Goal: Task Accomplishment & Management: Manage account settings

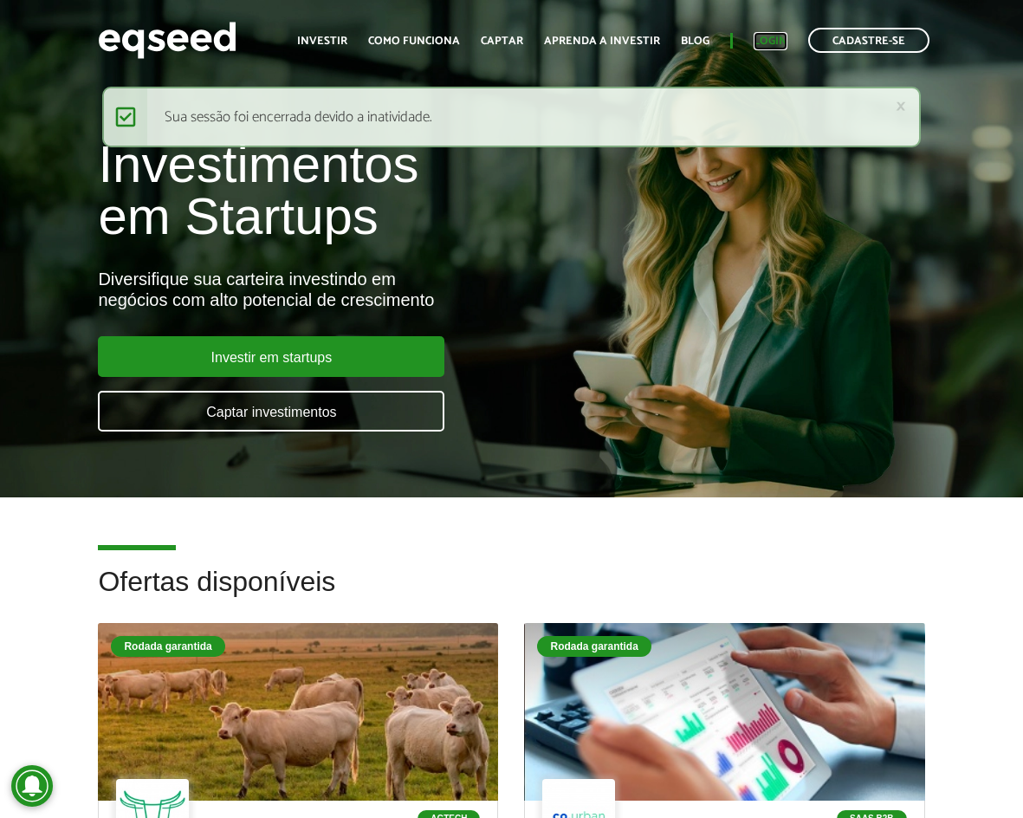
click at [774, 44] on link "Login" at bounding box center [771, 41] width 34 height 11
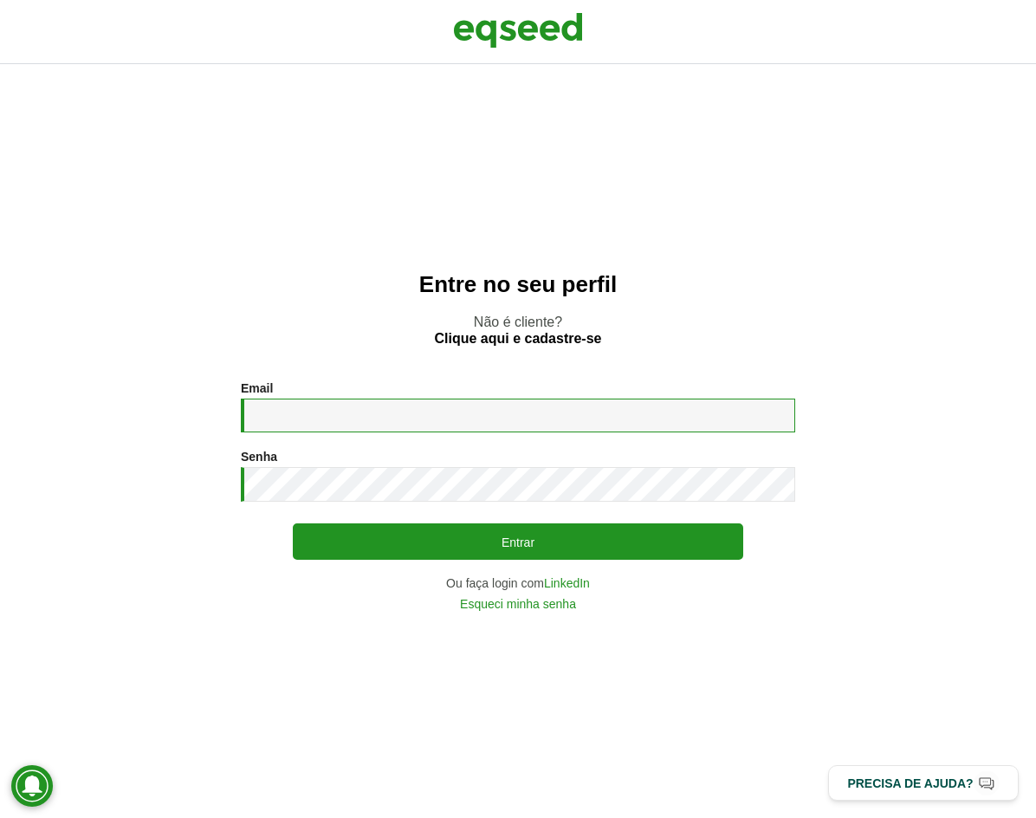
click at [287, 404] on input "Email *" at bounding box center [518, 416] width 554 height 34
type input "**********"
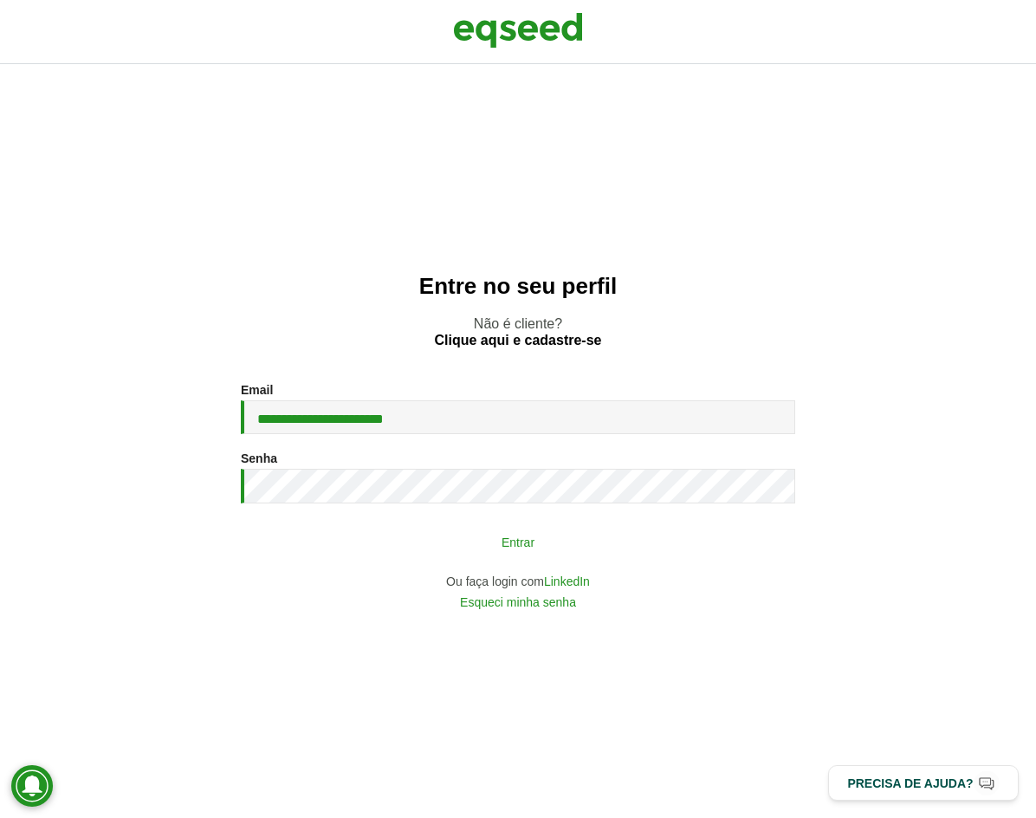
click at [515, 550] on button "Entrar" at bounding box center [518, 541] width 450 height 33
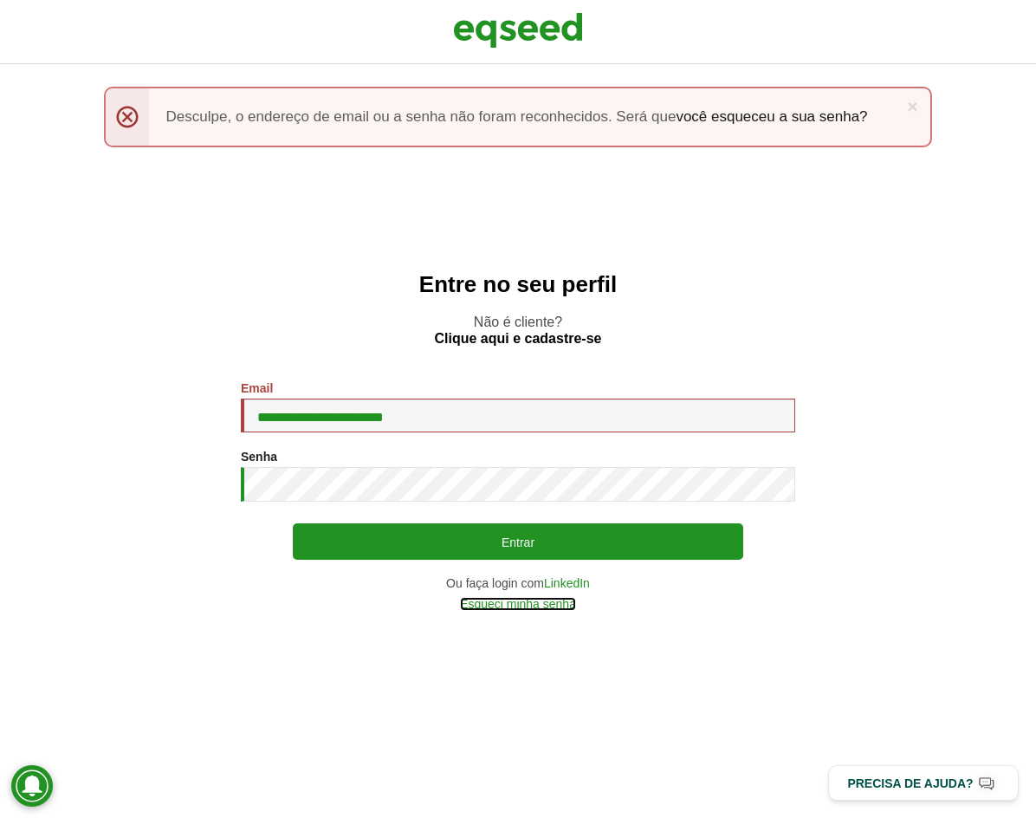
click at [542, 609] on link "Esqueci minha senha" at bounding box center [518, 604] width 116 height 12
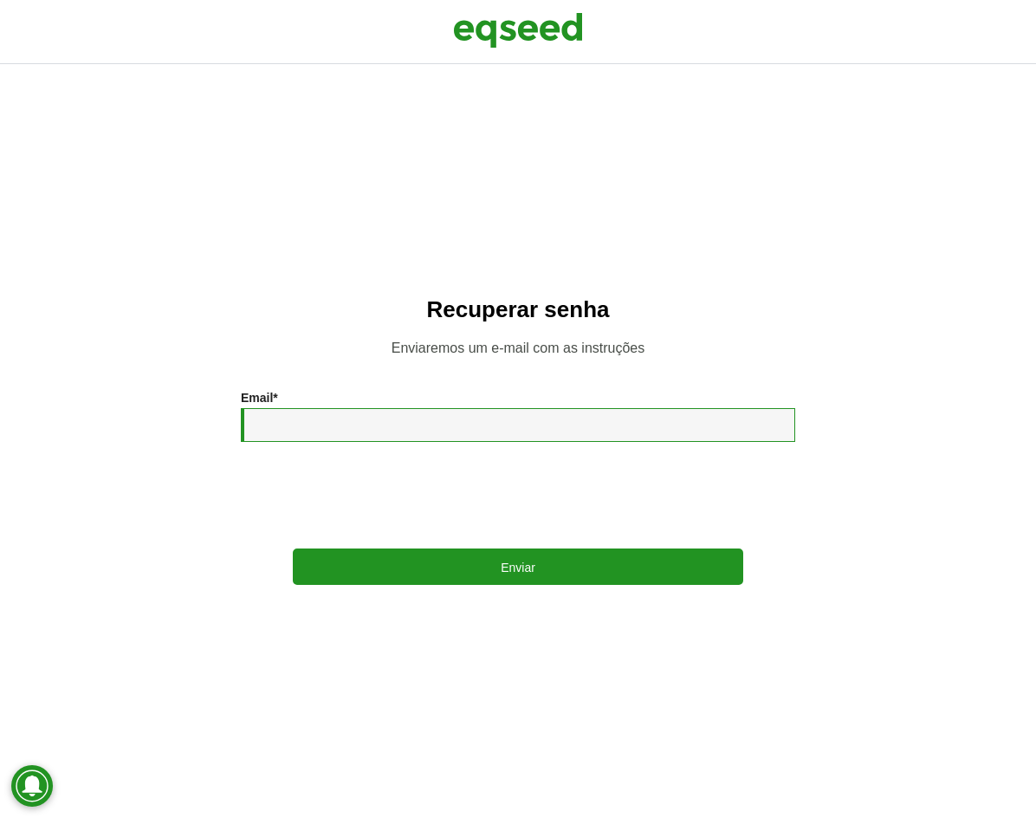
click at [407, 417] on input "Email *" at bounding box center [518, 425] width 554 height 34
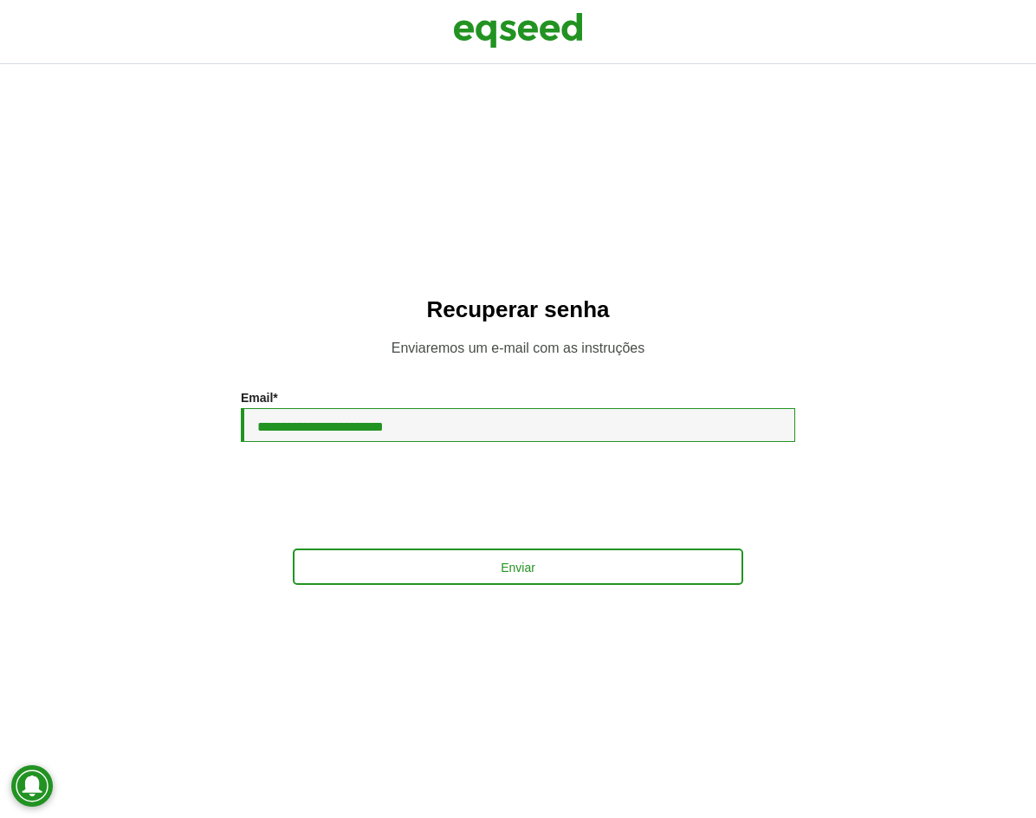
type input "**********"
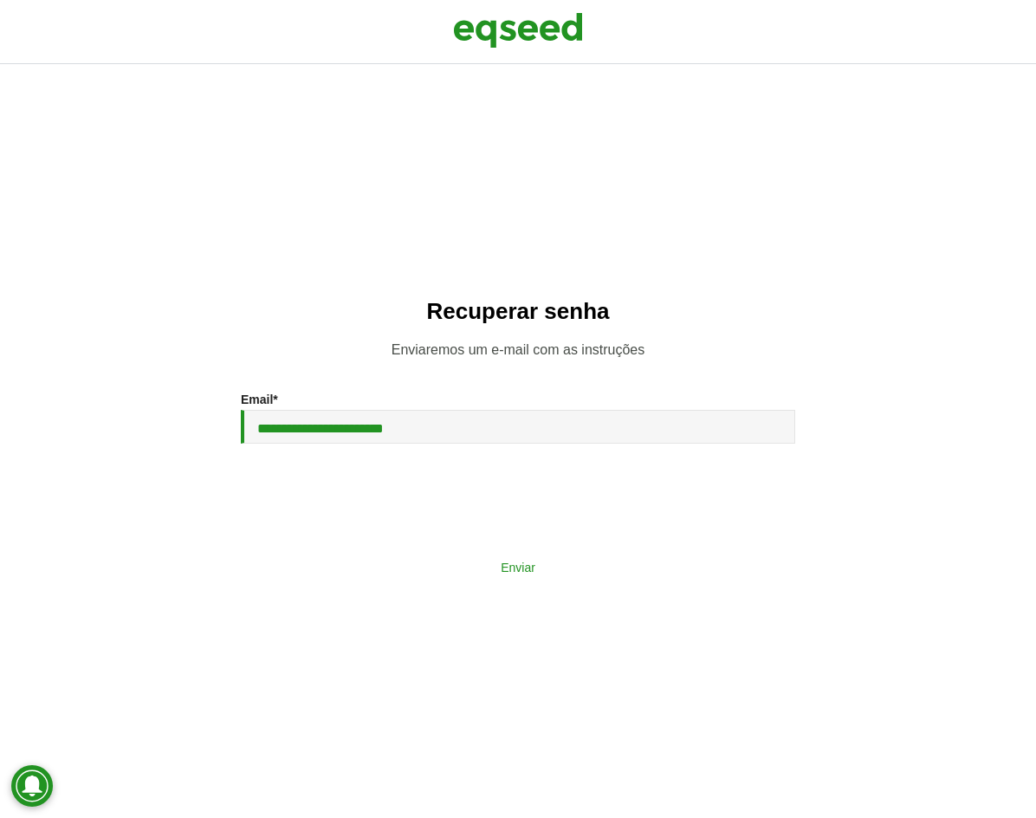
click at [526, 573] on button "Enviar" at bounding box center [518, 566] width 450 height 33
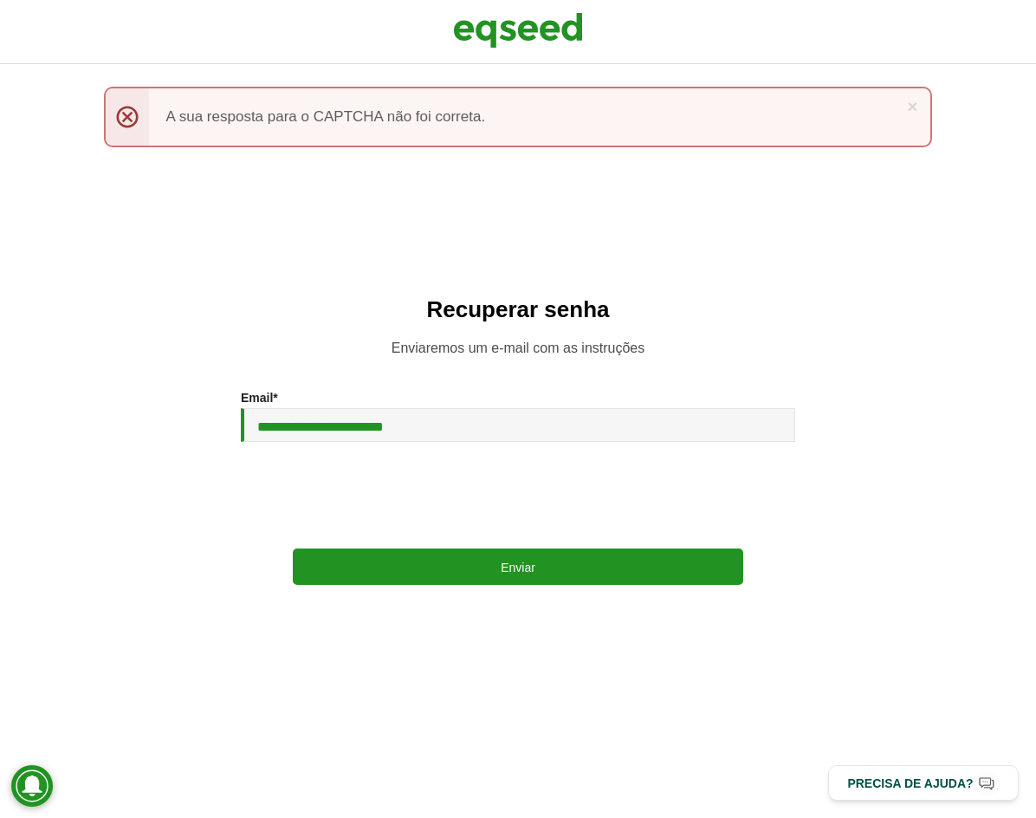
click at [491, 588] on div "**********" at bounding box center [518, 441] width 1036 height 754
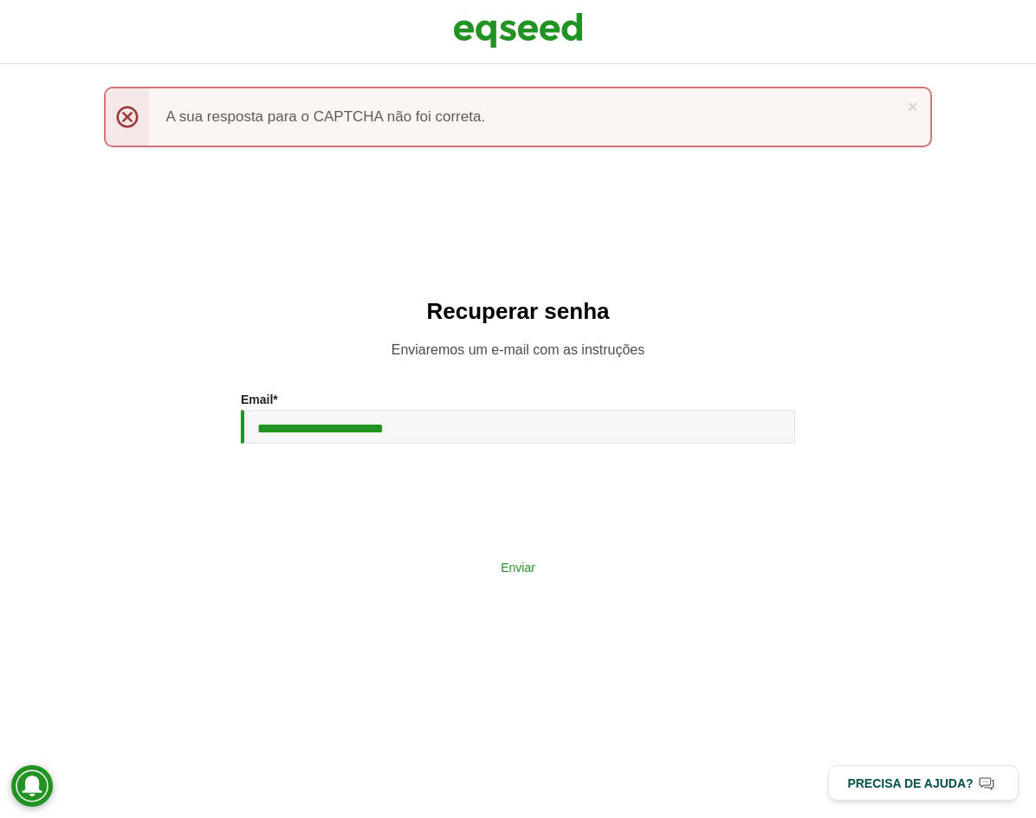
click at [496, 574] on button "Enviar" at bounding box center [518, 566] width 450 height 33
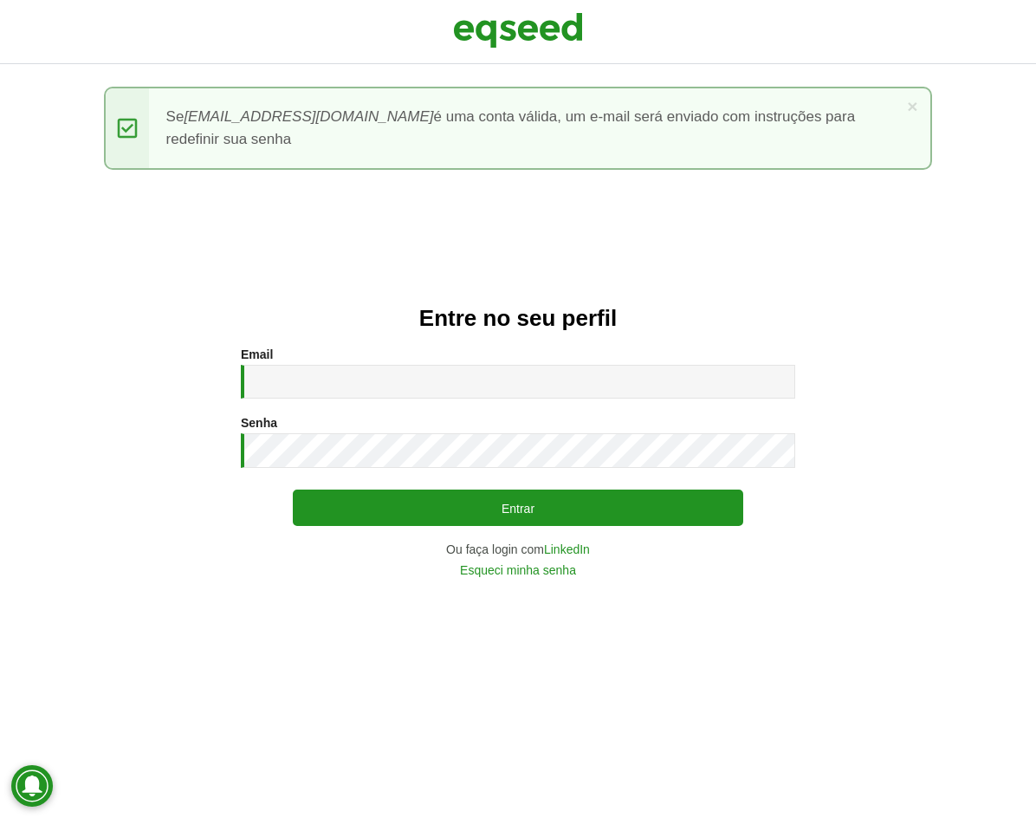
click at [165, 255] on div "Entre no seu perfil Email * Digite seu endereço de e-mail. Senha * Digite a sen…" at bounding box center [518, 441] width 1036 height 754
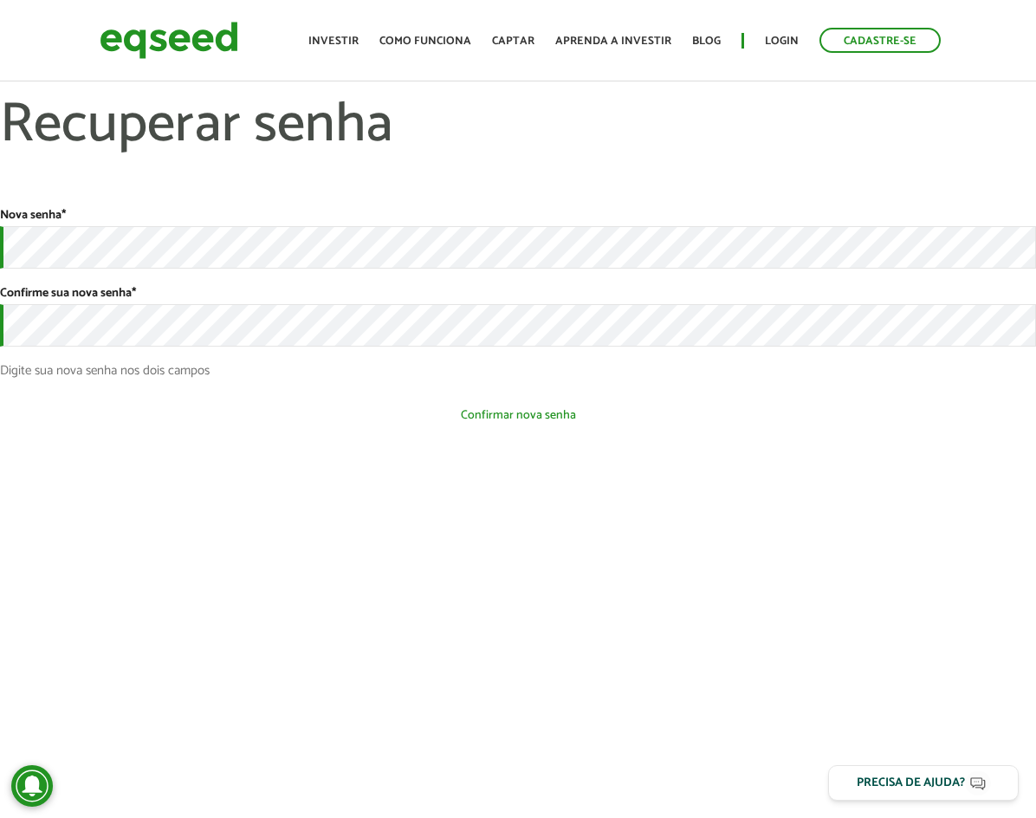
click at [344, 423] on button "Confirmar nova senha" at bounding box center [518, 415] width 1036 height 33
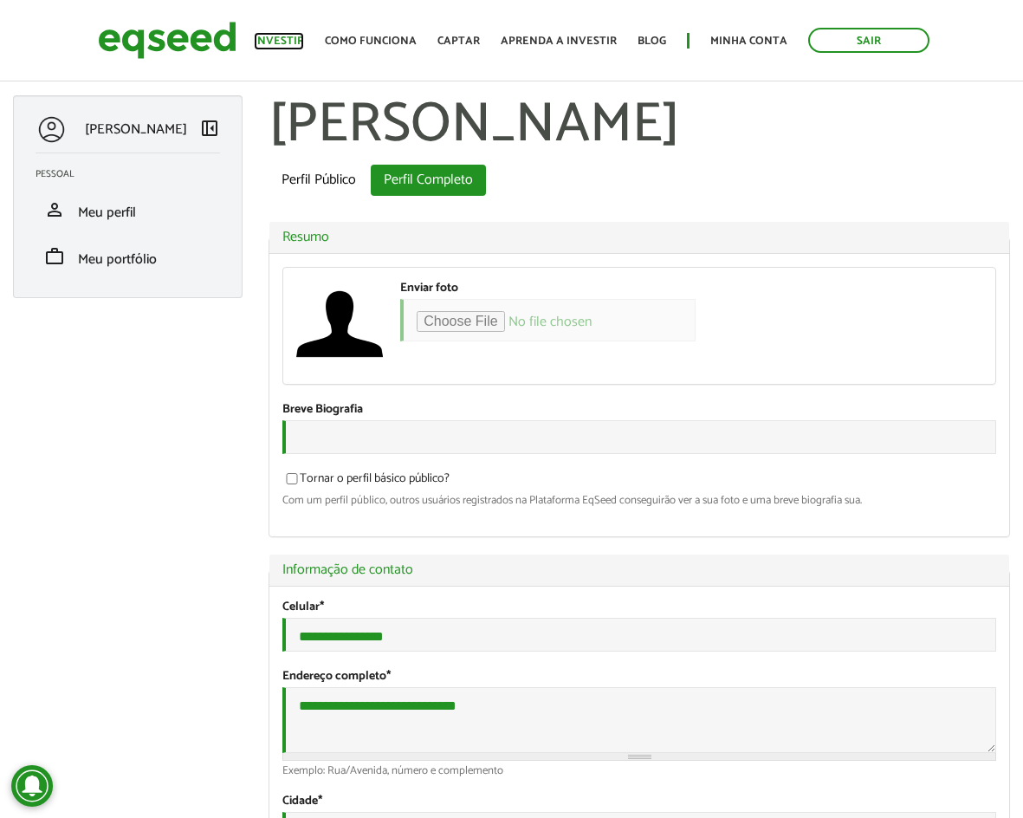
click at [304, 36] on link "Investir" at bounding box center [279, 41] width 50 height 11
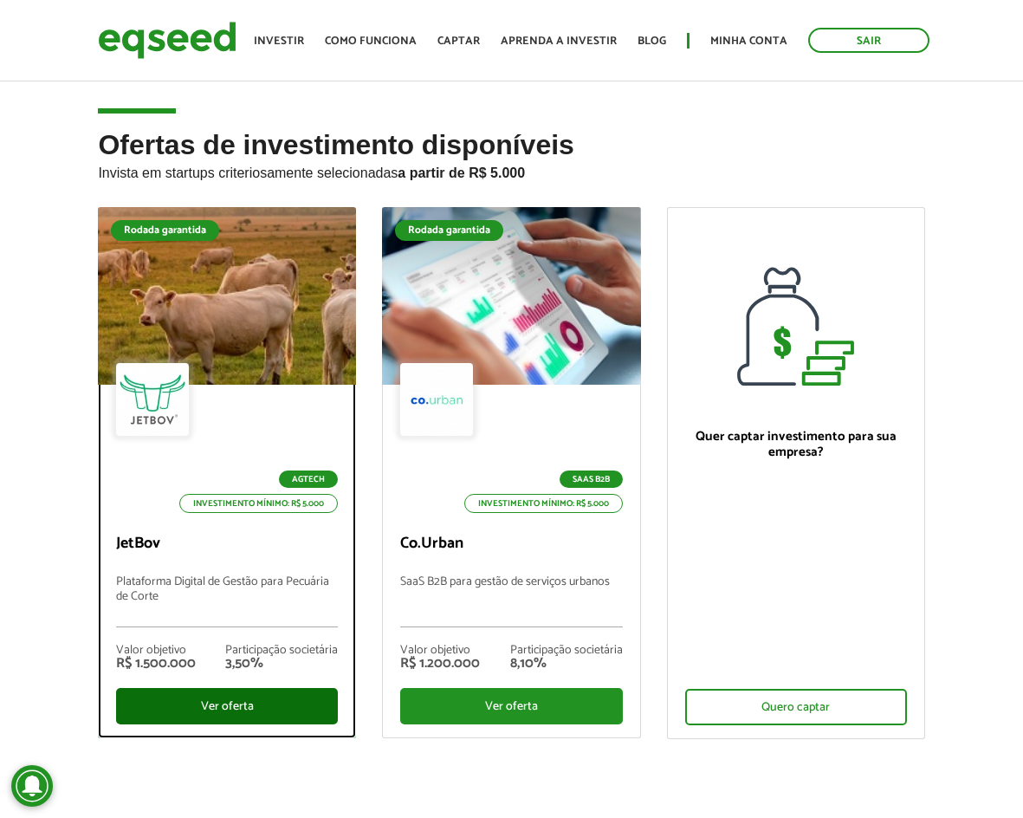
click at [236, 711] on div "Ver oferta" at bounding box center [227, 706] width 222 height 36
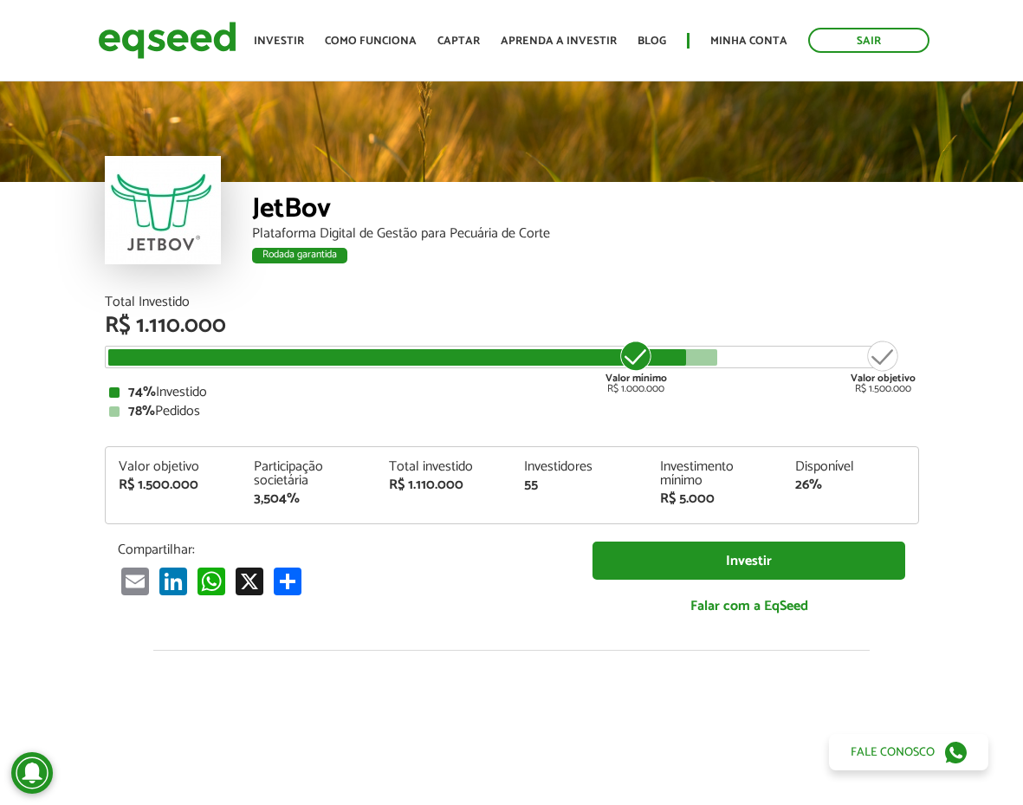
click at [710, 360] on div at bounding box center [413, 357] width 610 height 16
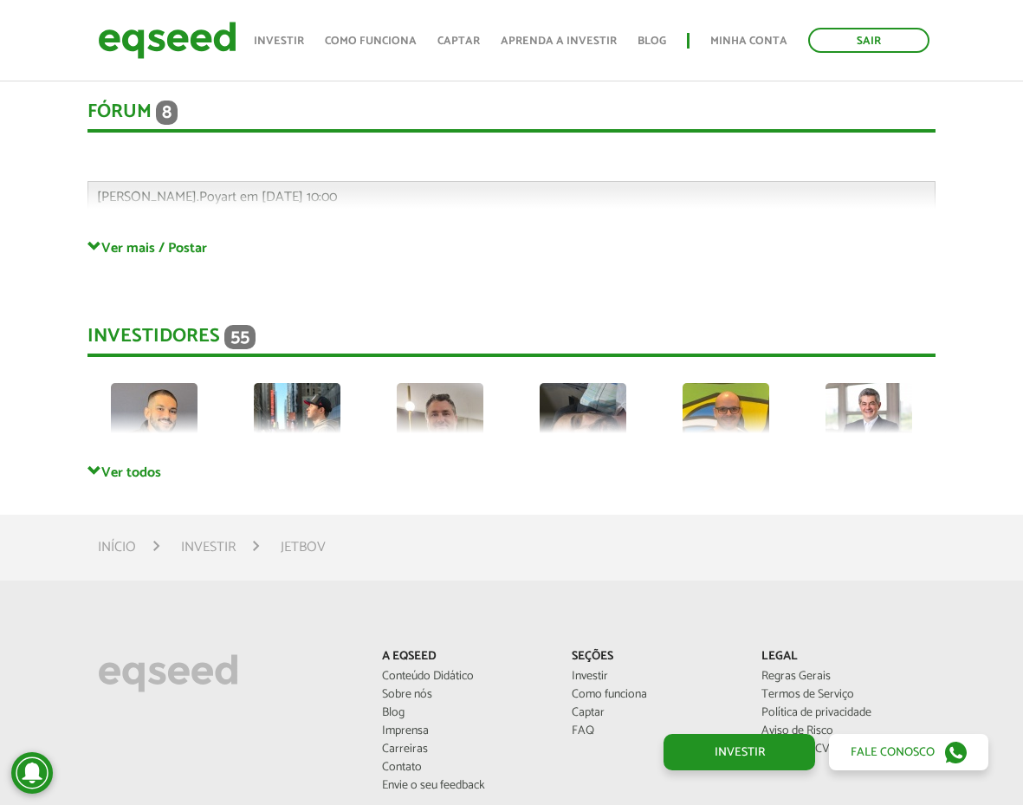
scroll to position [4505, 0]
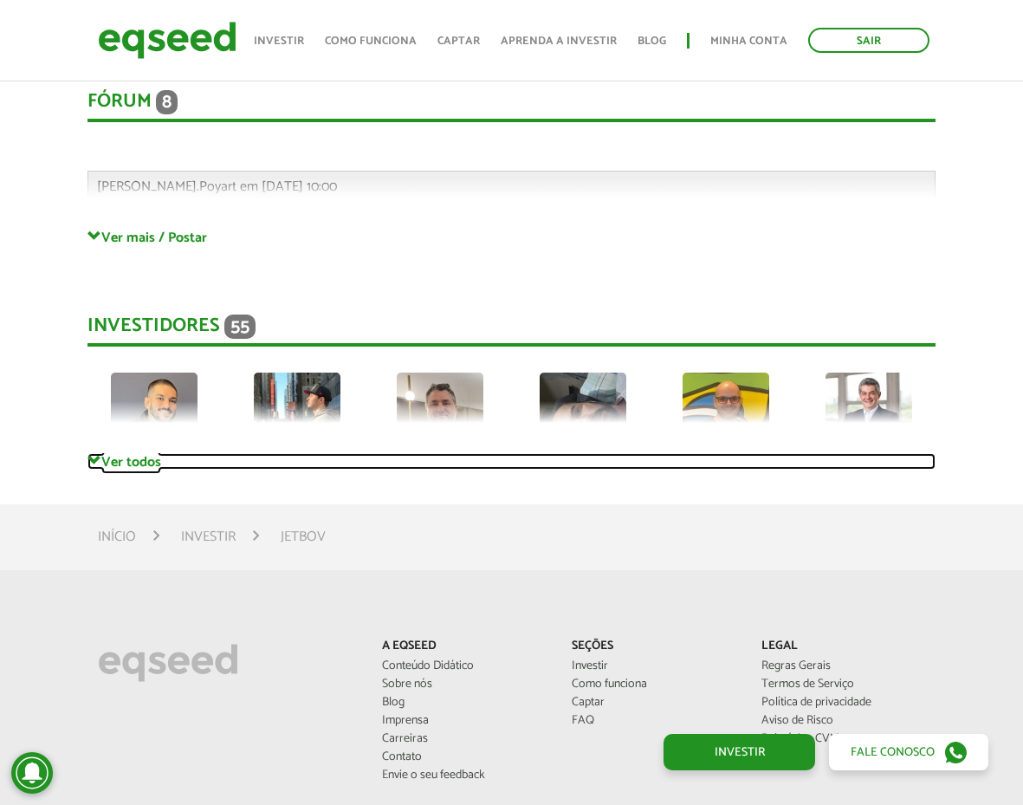
click at [139, 463] on link "Ver todos" at bounding box center [511, 461] width 848 height 16
